Goal: Information Seeking & Learning: Understand process/instructions

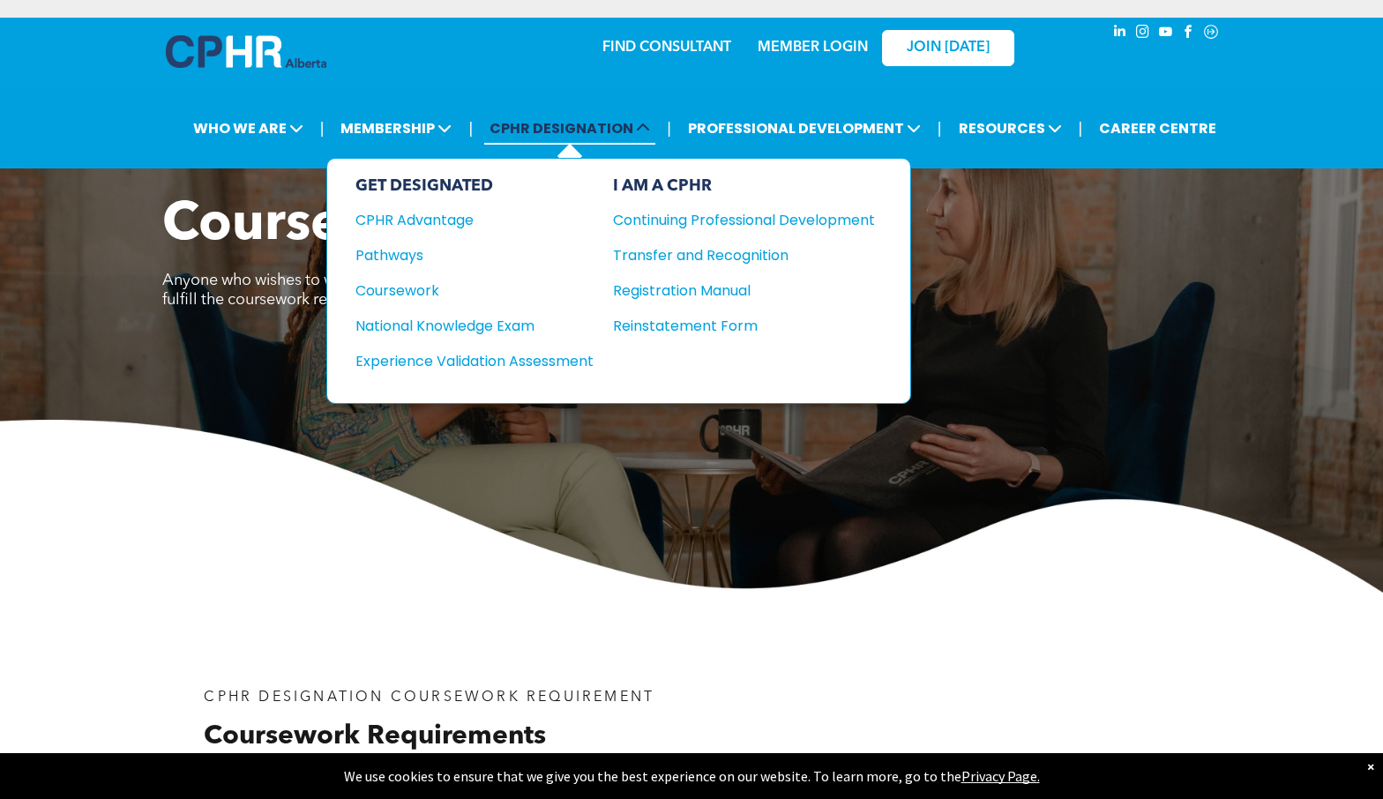
click at [583, 137] on span "CPHR DESIGNATION" at bounding box center [569, 128] width 171 height 33
click at [453, 219] on div "CPHR Advantage" at bounding box center [462, 220] width 214 height 22
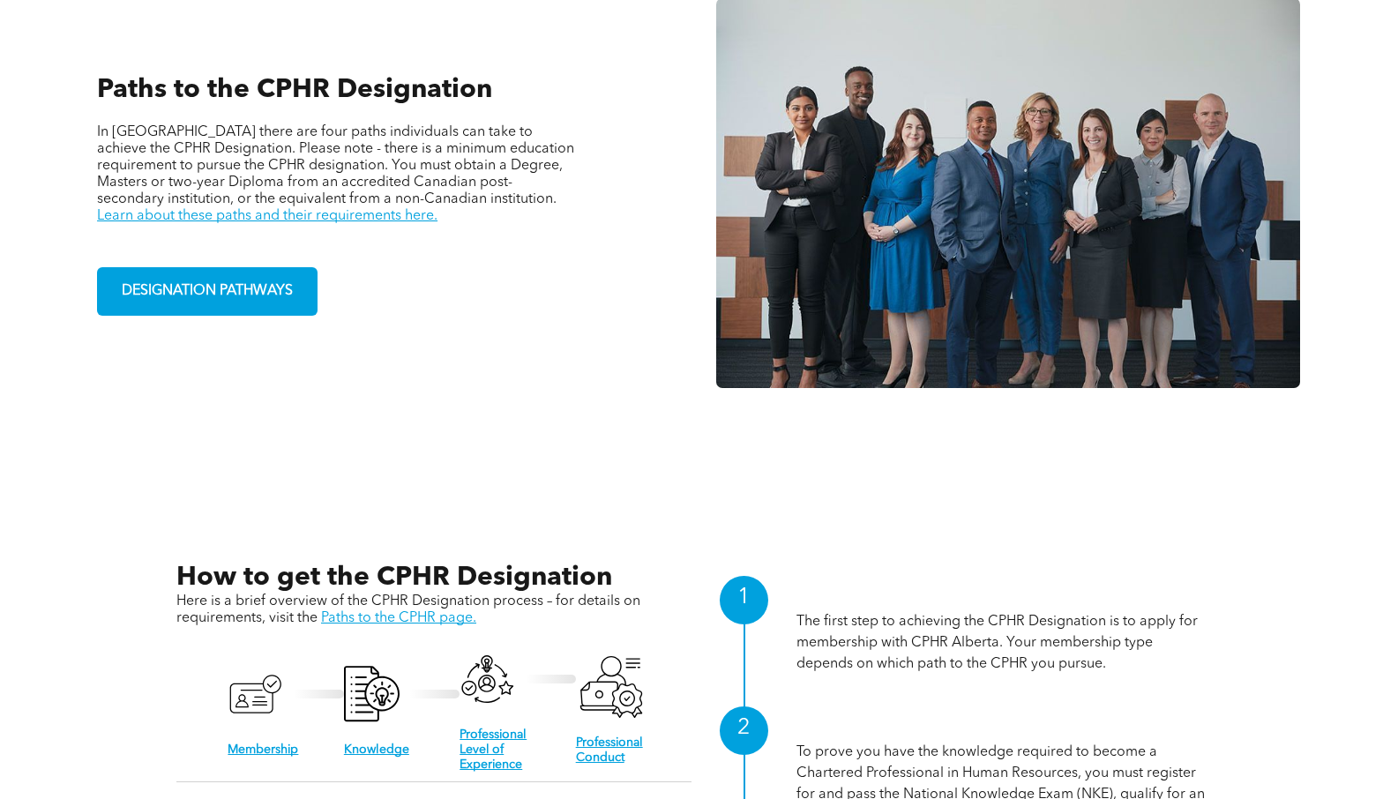
scroll to position [1323, 0]
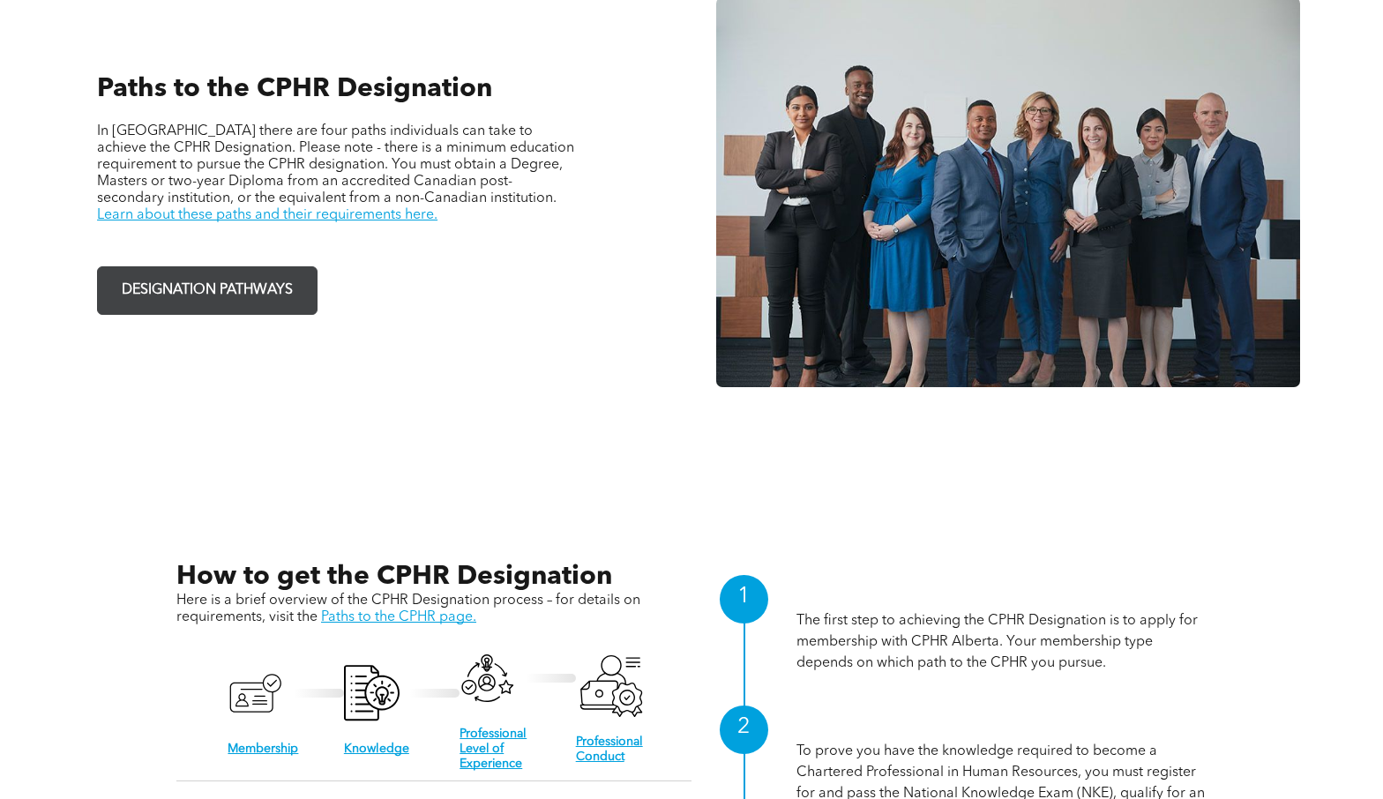
click at [274, 273] on span "DESIGNATION PATHWAYS" at bounding box center [207, 290] width 183 height 34
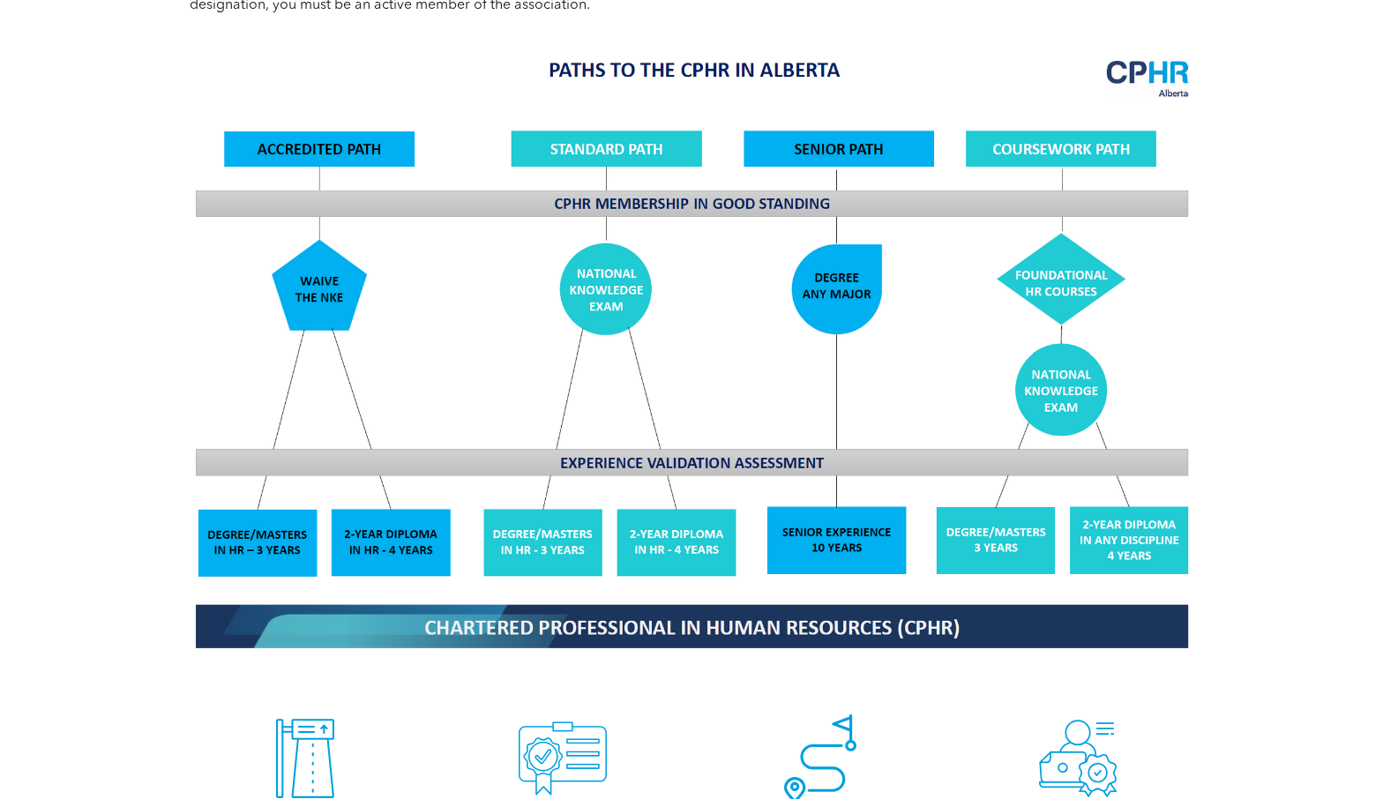
scroll to position [1411, 0]
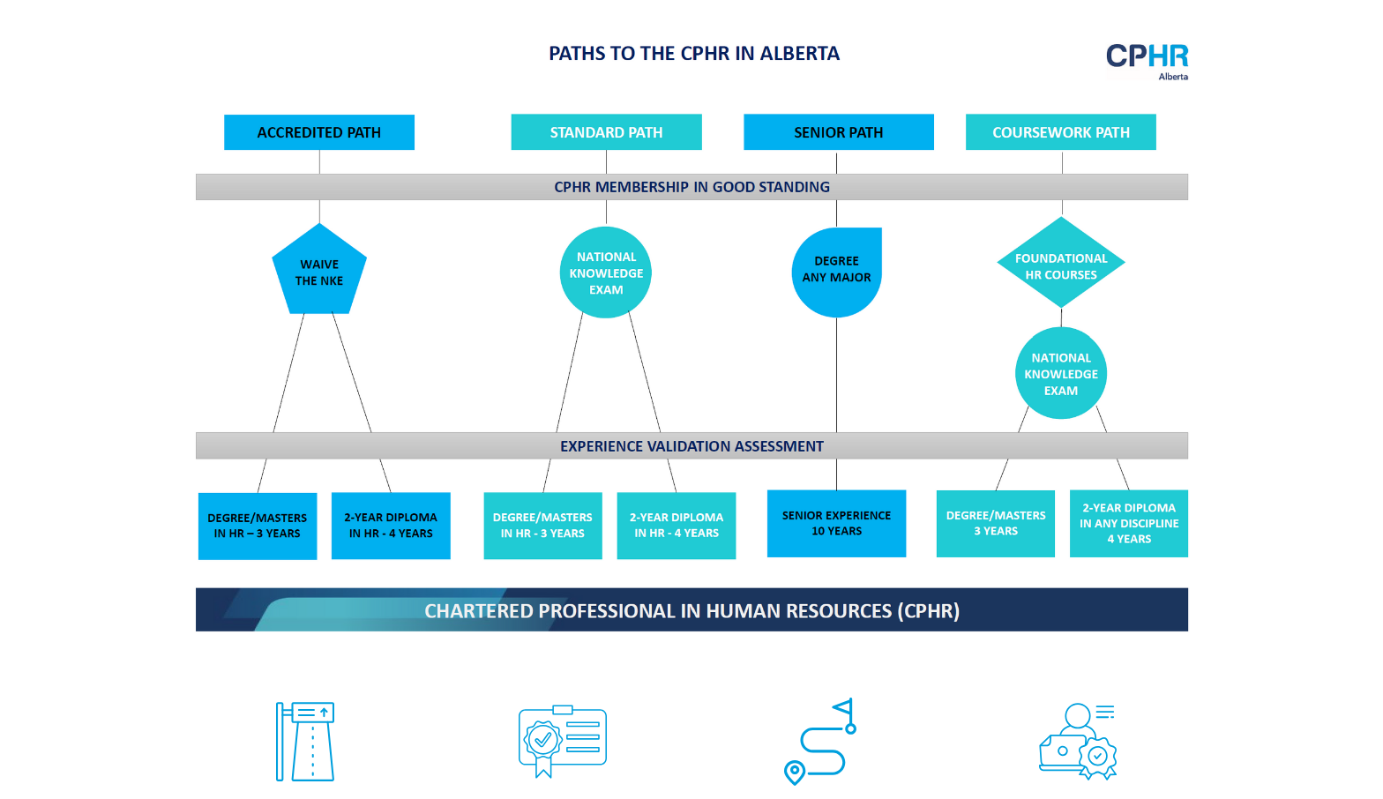
click at [406, 520] on img at bounding box center [691, 335] width 1021 height 615
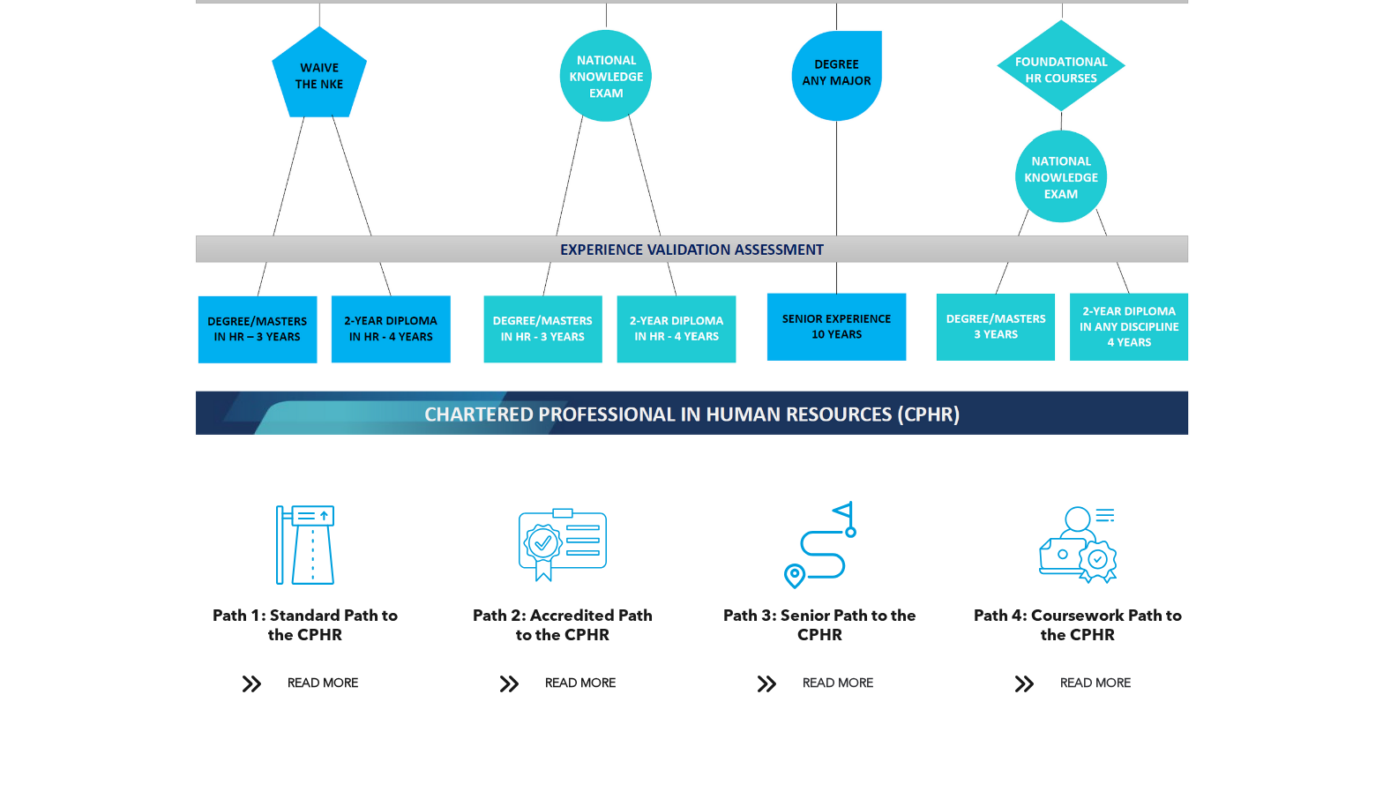
scroll to position [1676, 0]
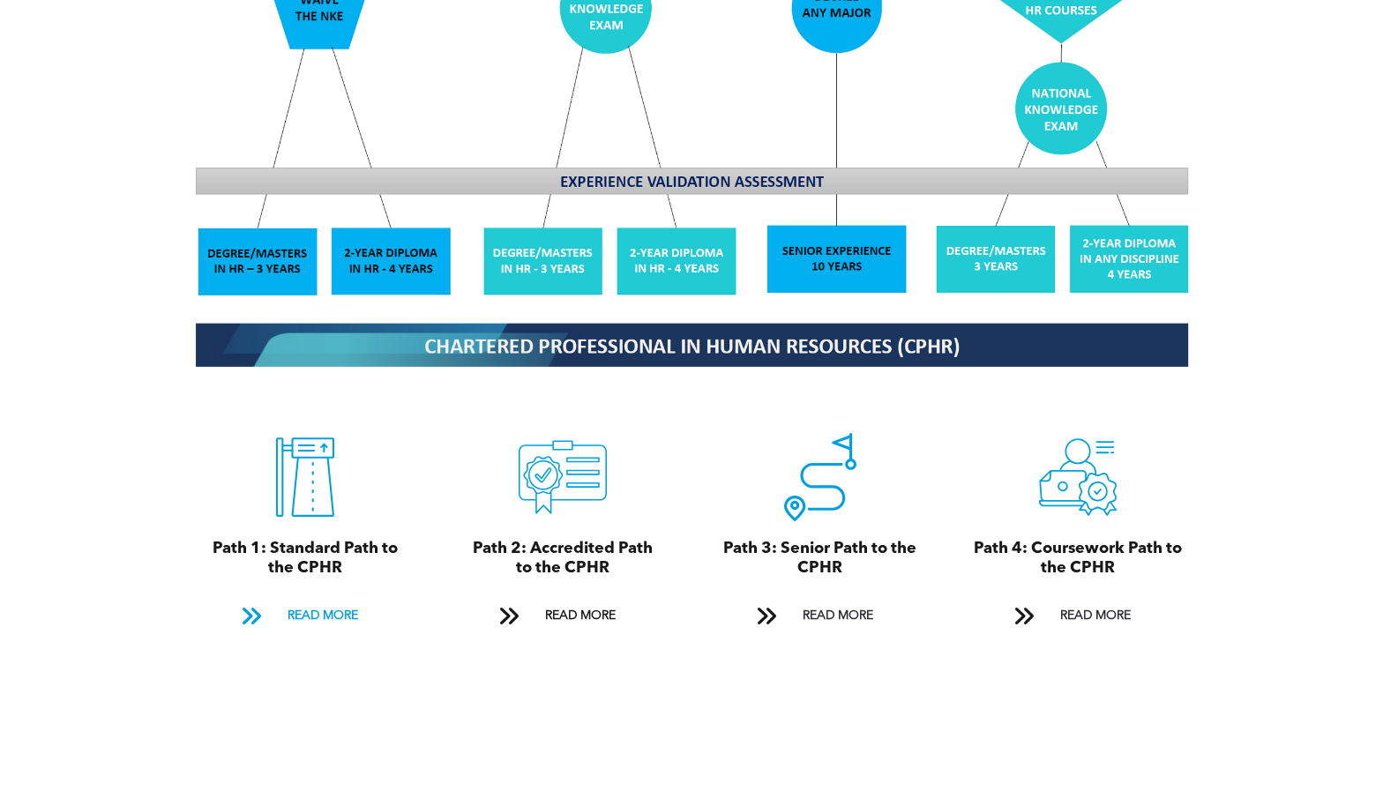
click at [313, 600] on span "READ MORE" at bounding box center [322, 616] width 83 height 33
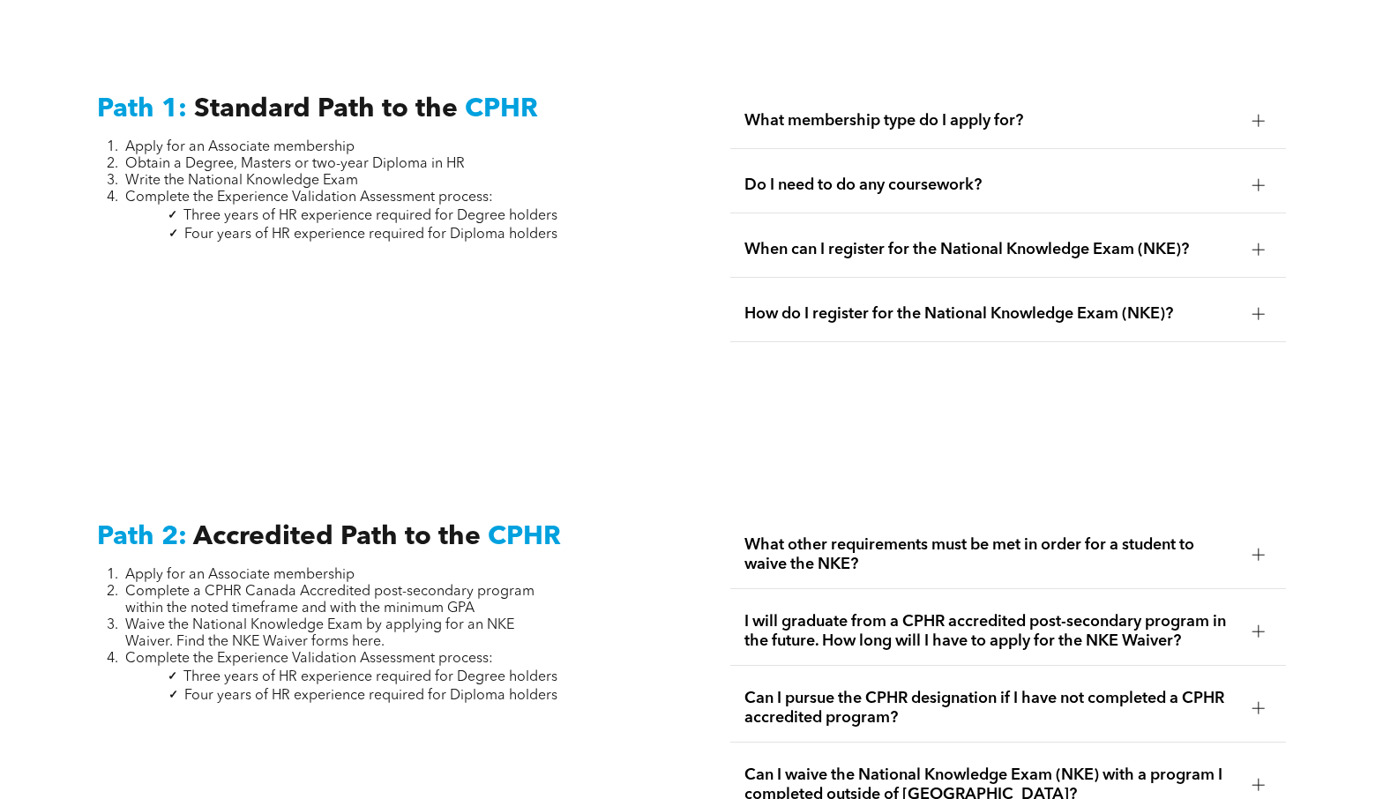
scroll to position [2383, 0]
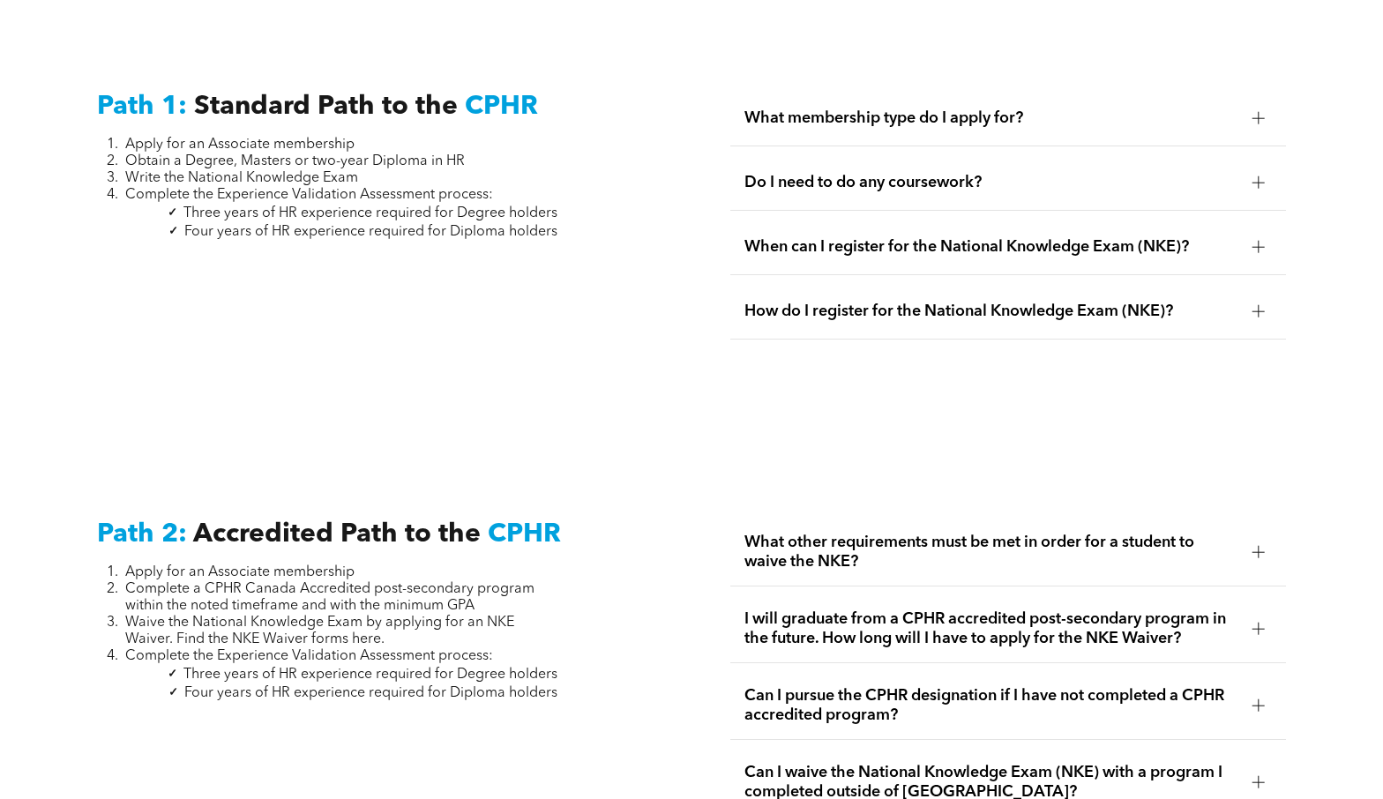
click at [1261, 182] on div at bounding box center [1259, 182] width 12 height 1
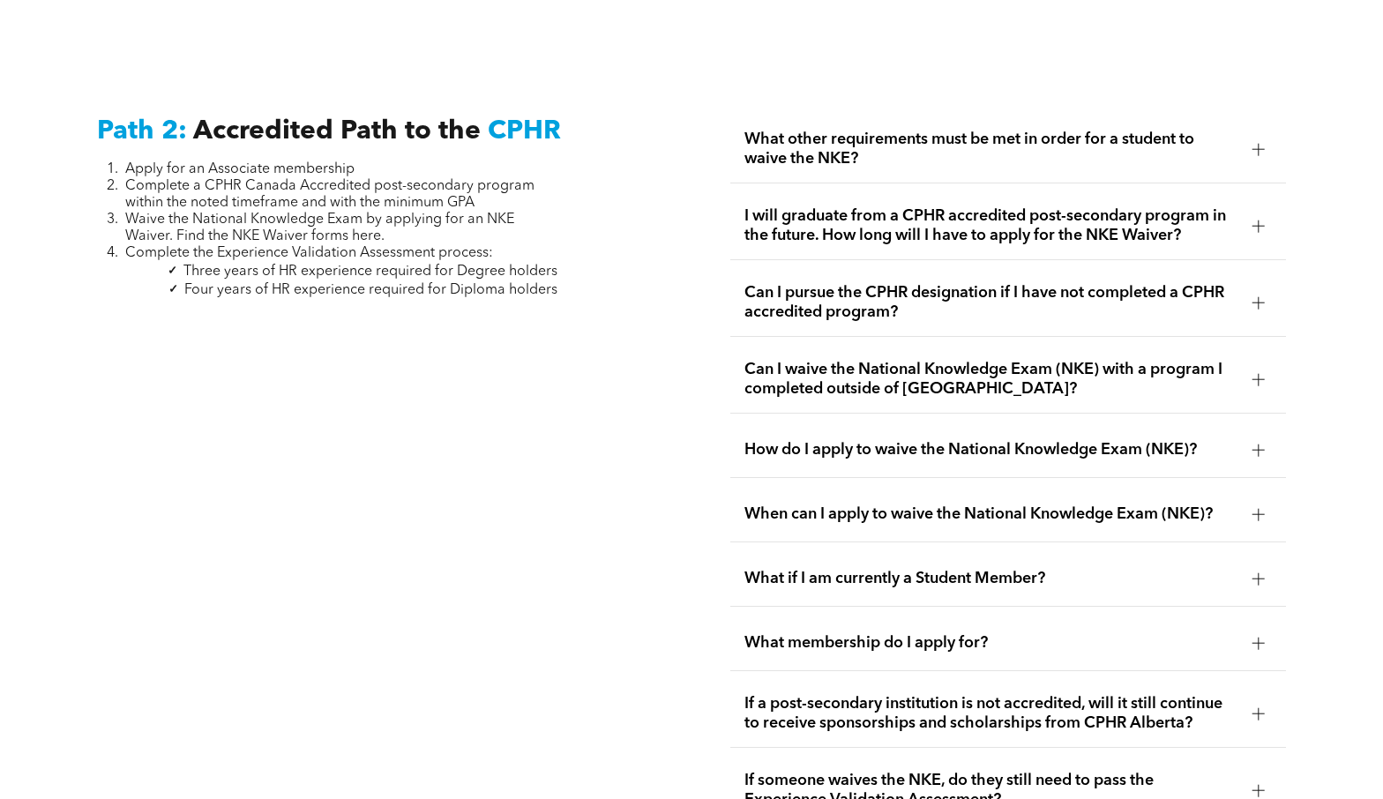
scroll to position [2913, 0]
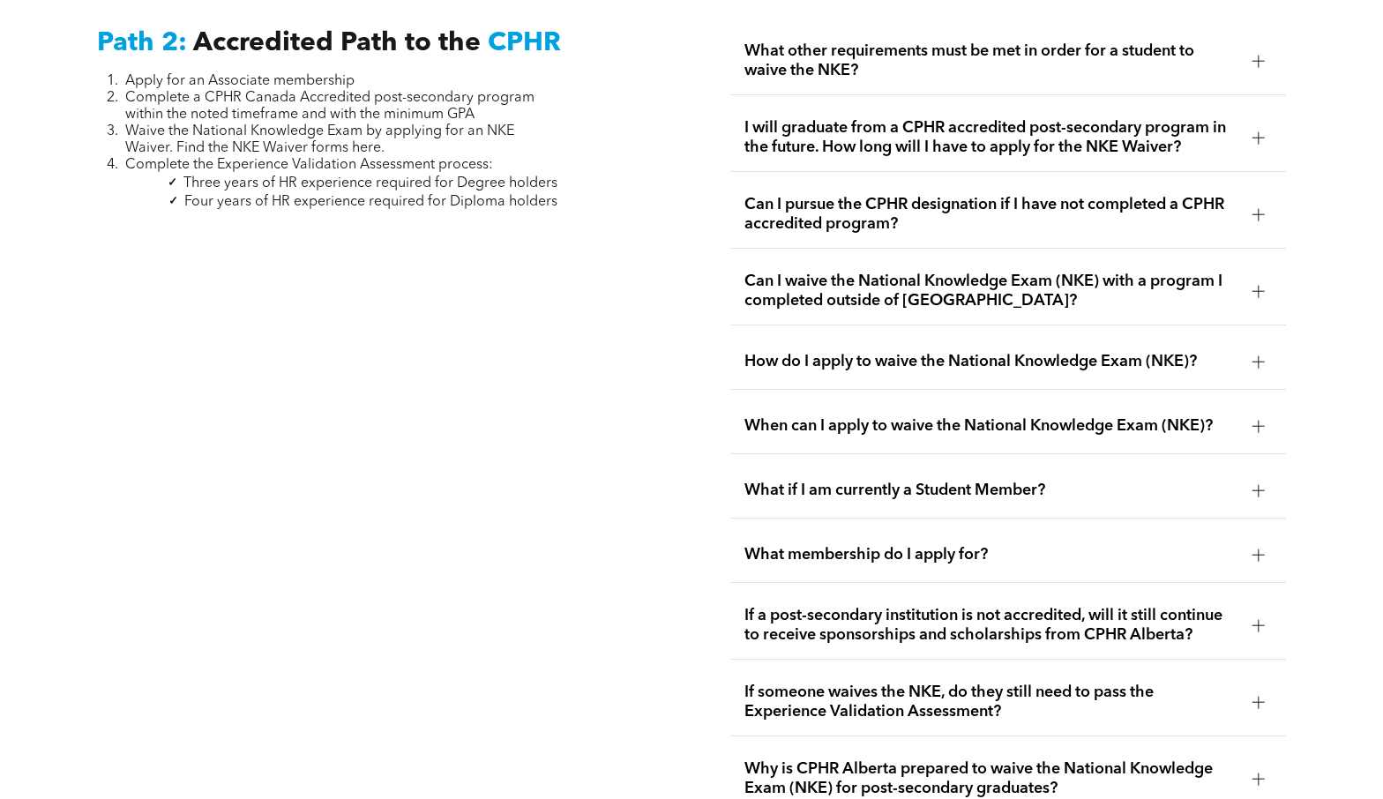
click at [880, 481] on span "What if I am currently a Student Member?" at bounding box center [991, 490] width 494 height 19
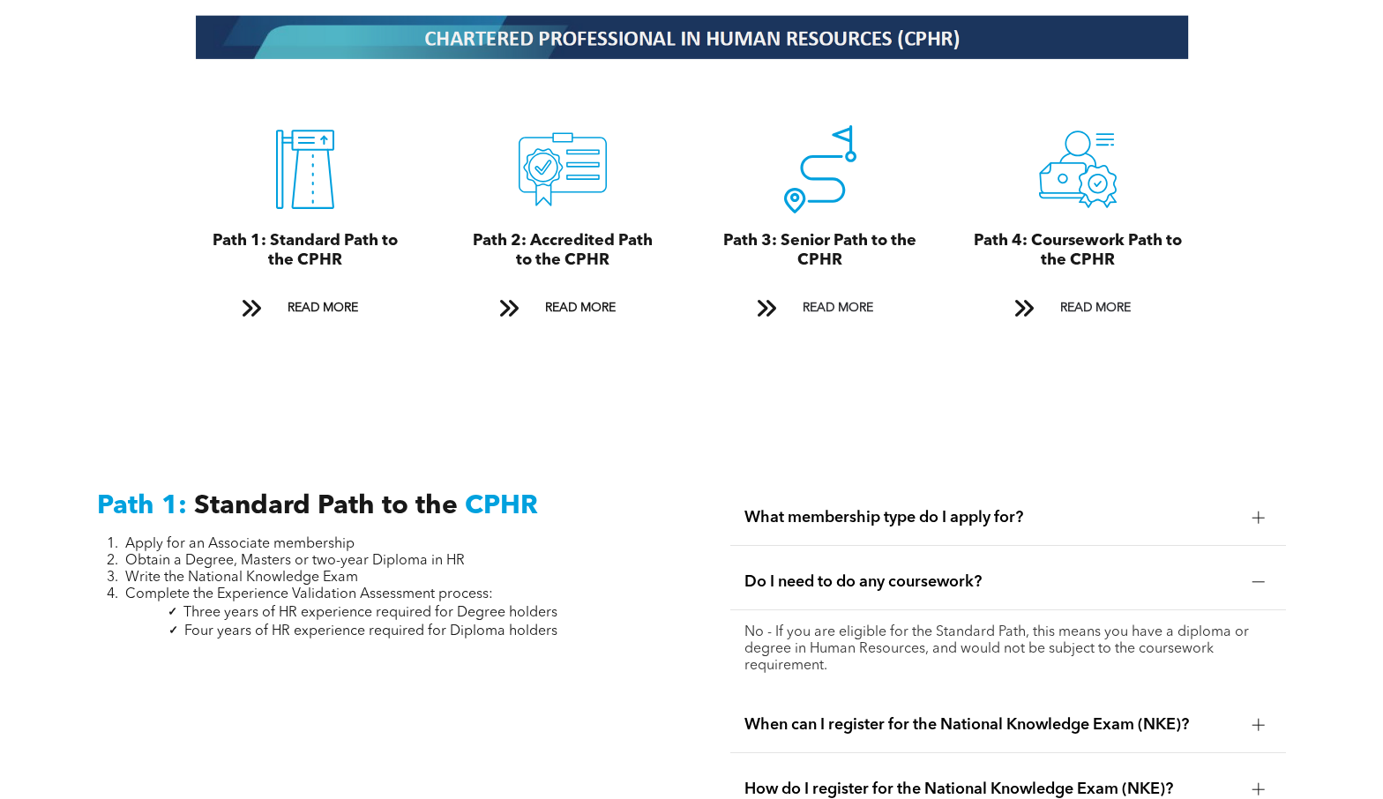
scroll to position [2031, 0]
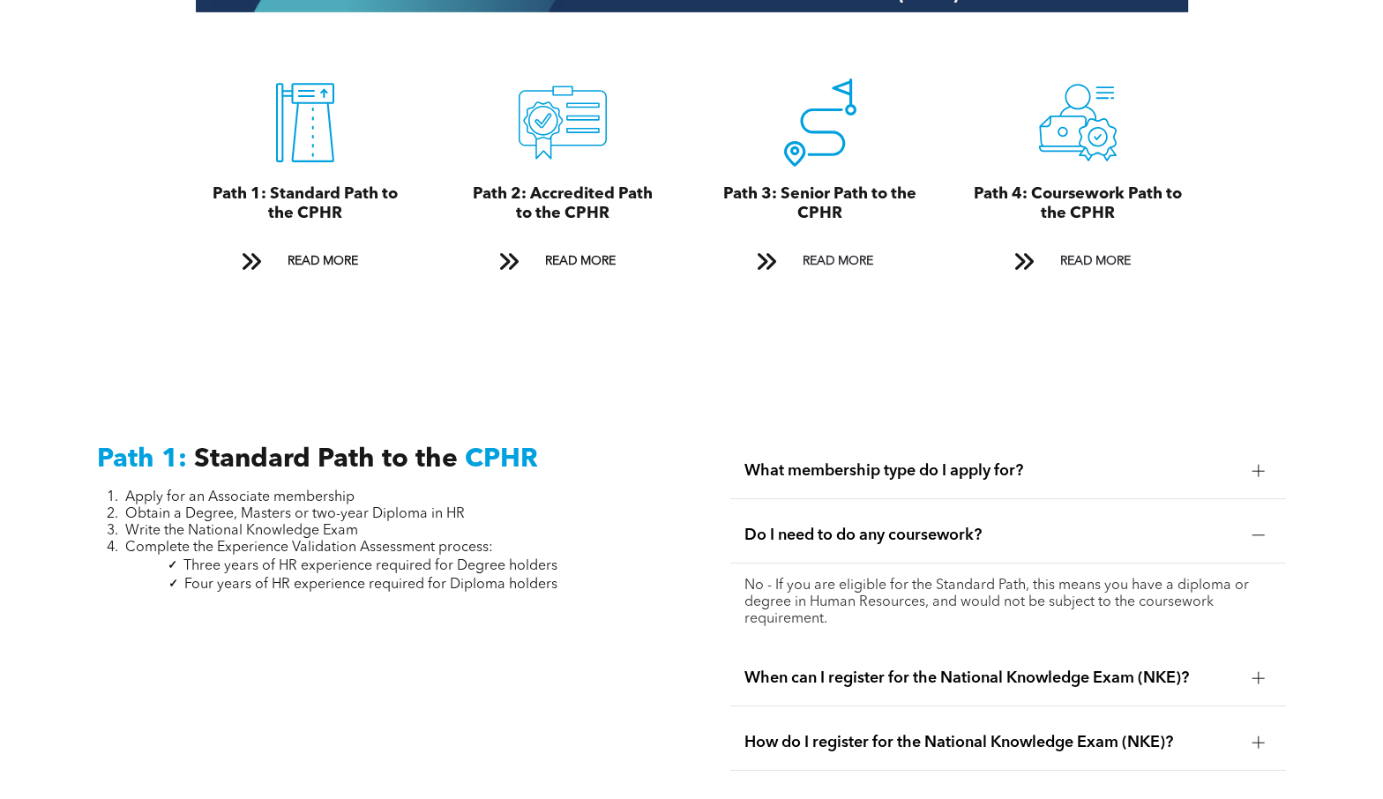
click at [1254, 672] on div at bounding box center [1259, 678] width 12 height 12
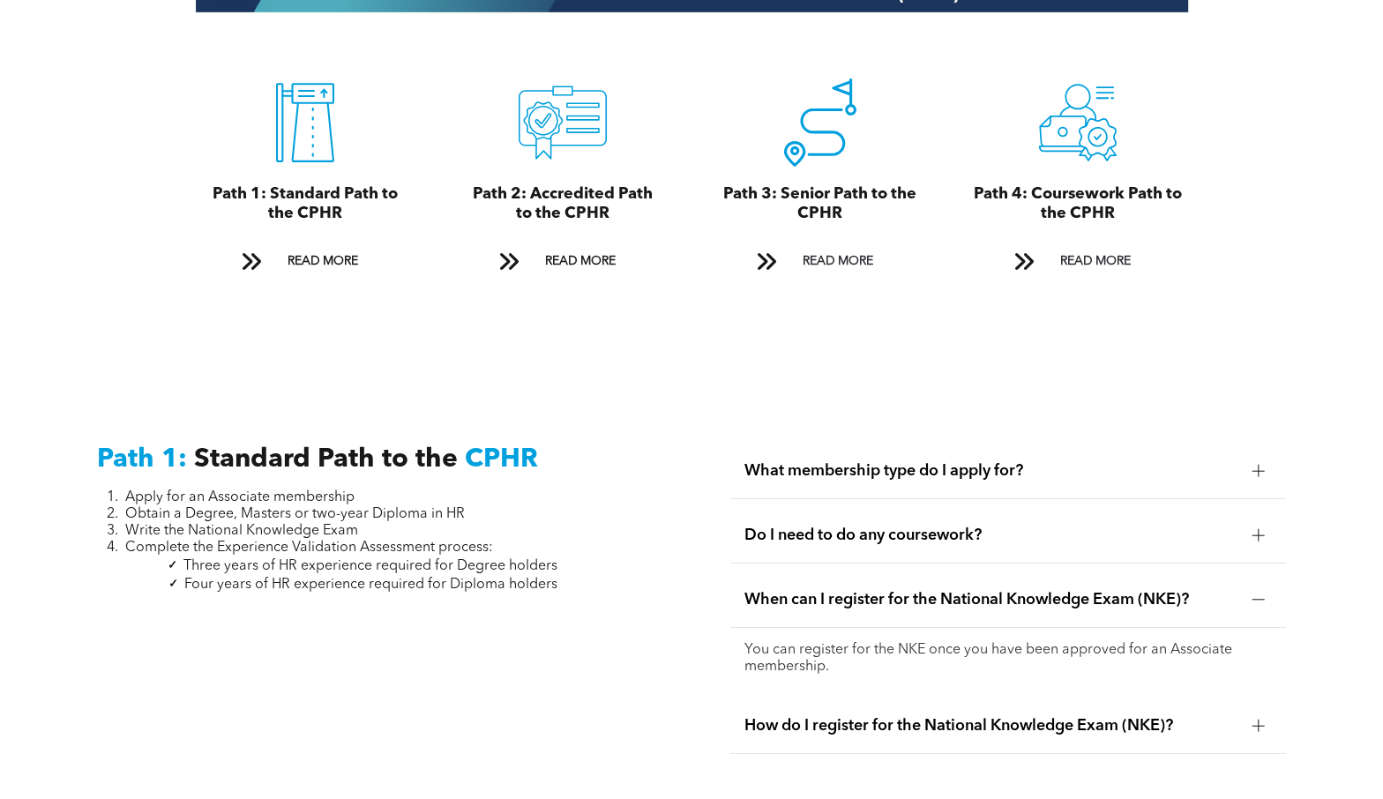
click at [1261, 535] on div at bounding box center [1259, 535] width 12 height 1
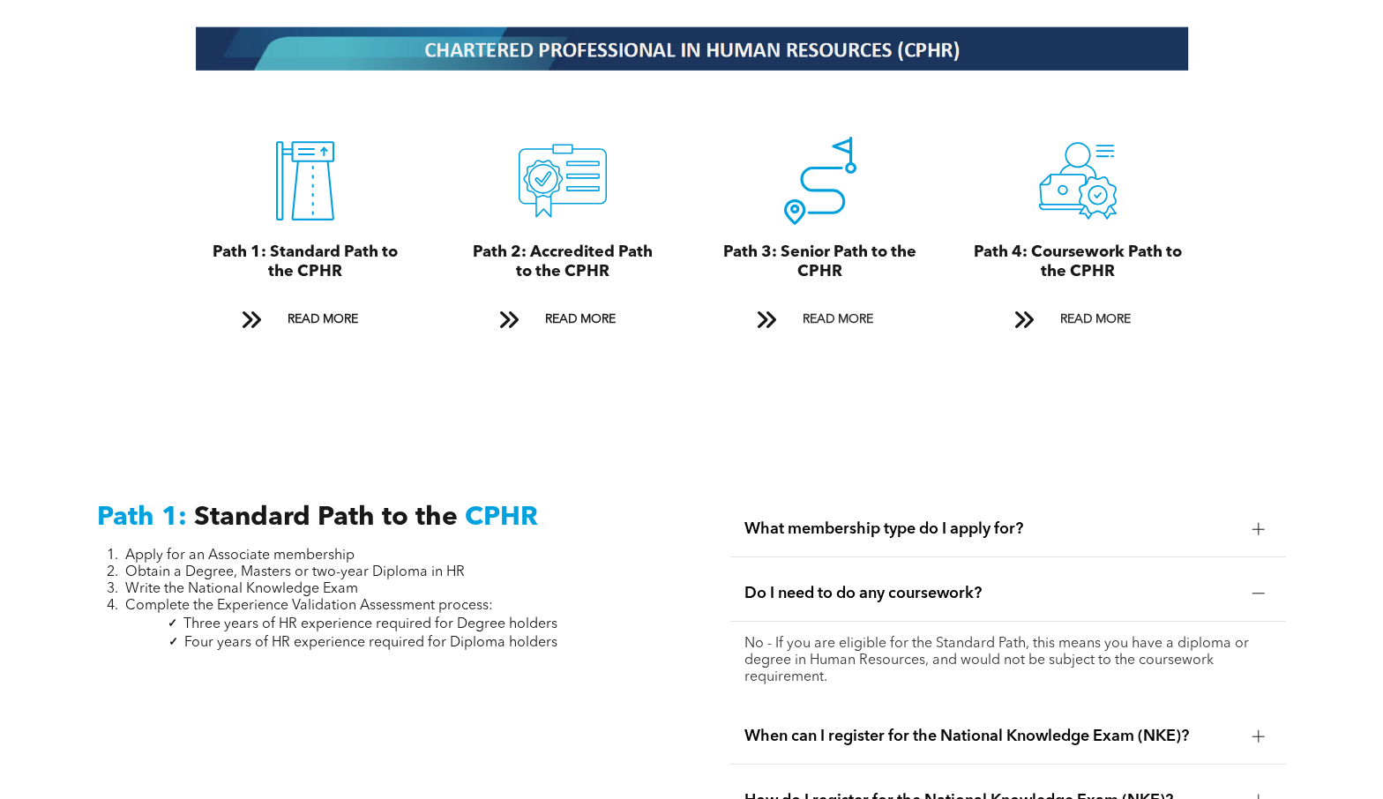
scroll to position [1766, 0]
